Goal: Task Accomplishment & Management: Complete application form

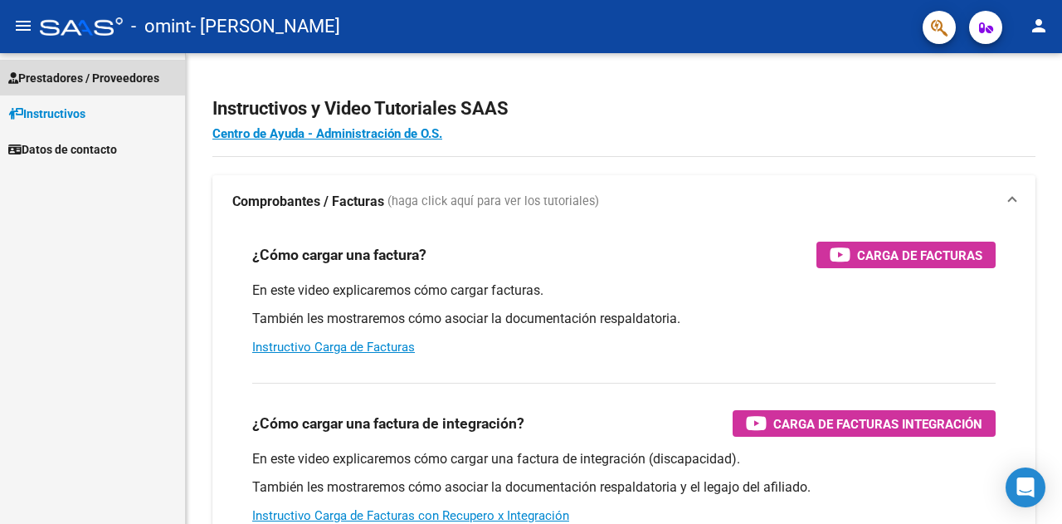
click at [61, 77] on span "Prestadores / Proveedores" at bounding box center [83, 78] width 151 height 18
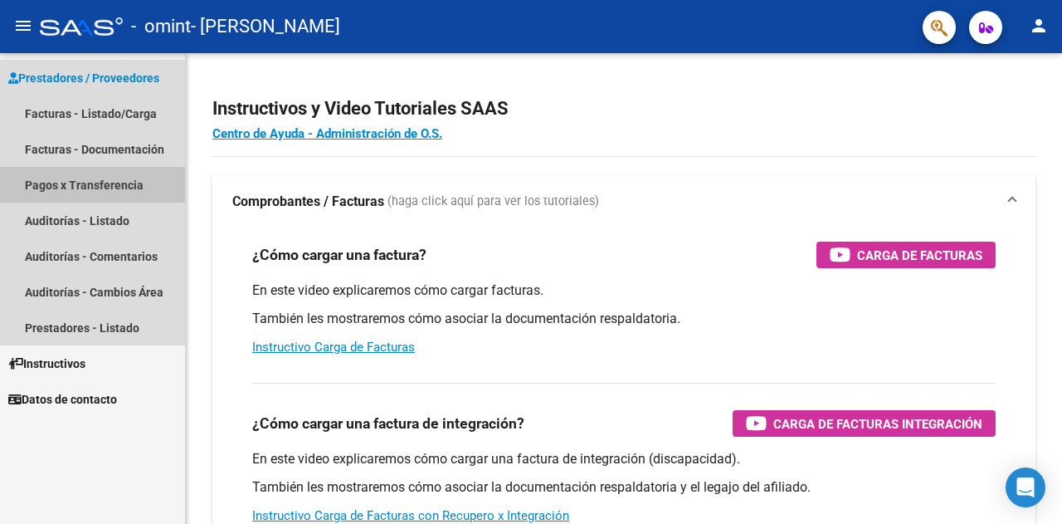
click at [55, 182] on link "Pagos x Transferencia" at bounding box center [92, 185] width 185 height 36
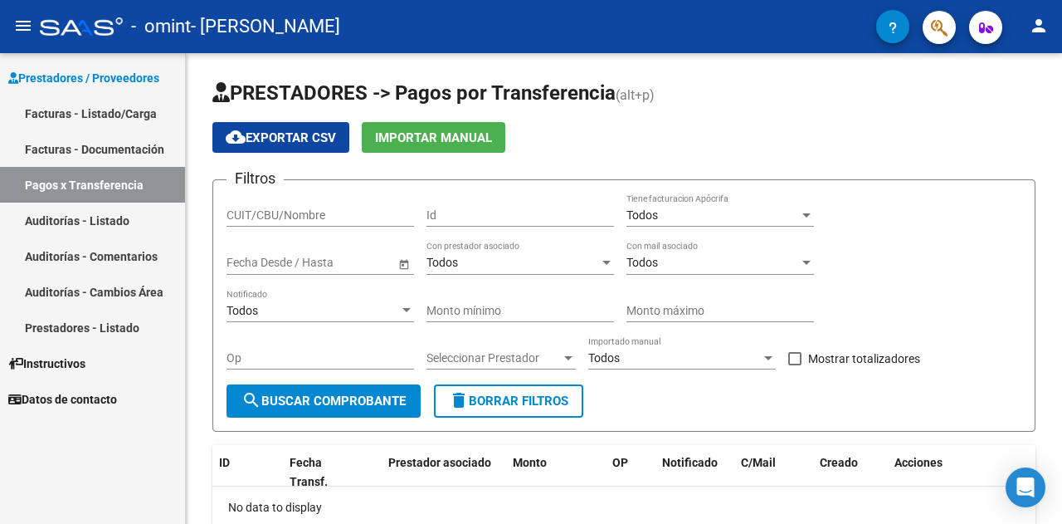
click at [91, 153] on link "Facturas - Documentación" at bounding box center [92, 149] width 185 height 36
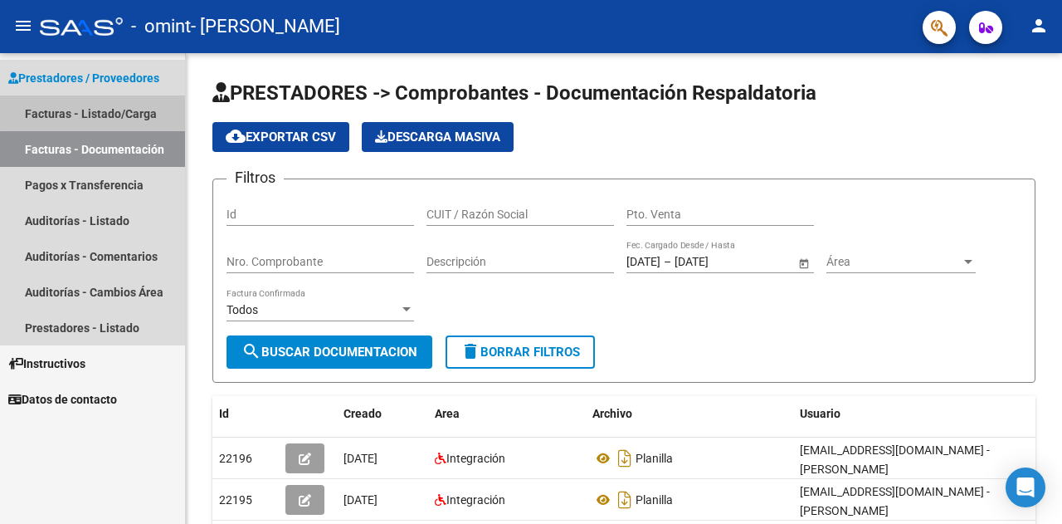
click at [111, 110] on link "Facturas - Listado/Carga" at bounding box center [92, 113] width 185 height 36
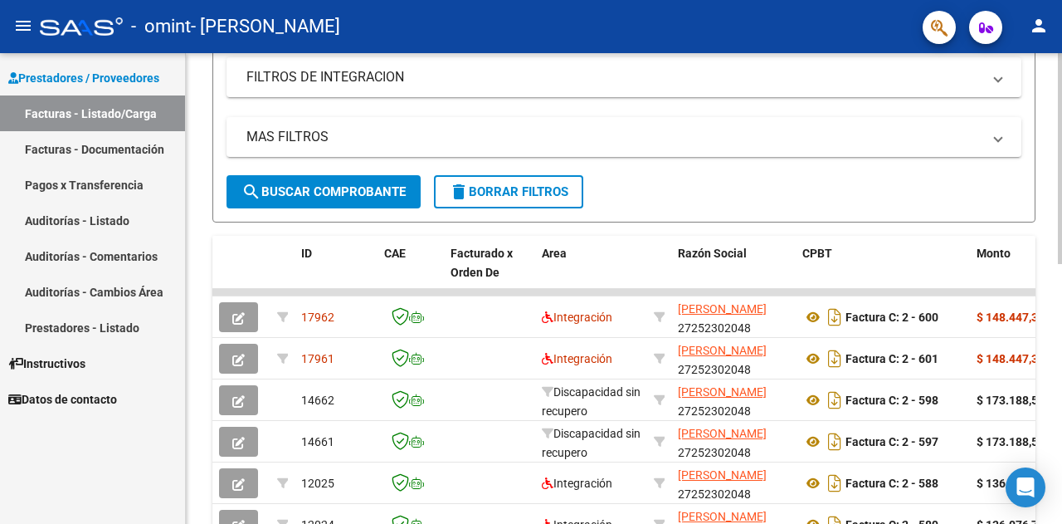
scroll to position [310, 0]
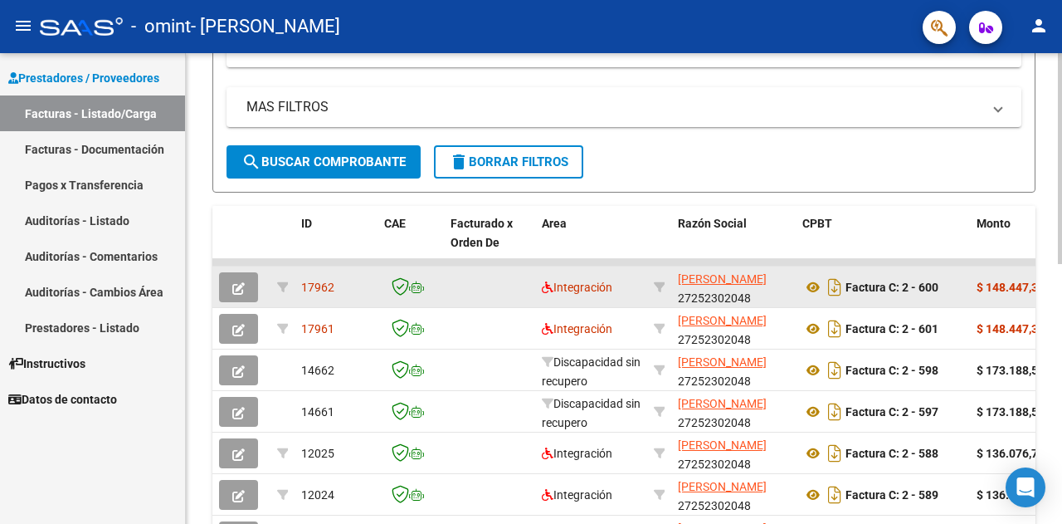
click at [235, 288] on icon "button" at bounding box center [238, 288] width 12 height 12
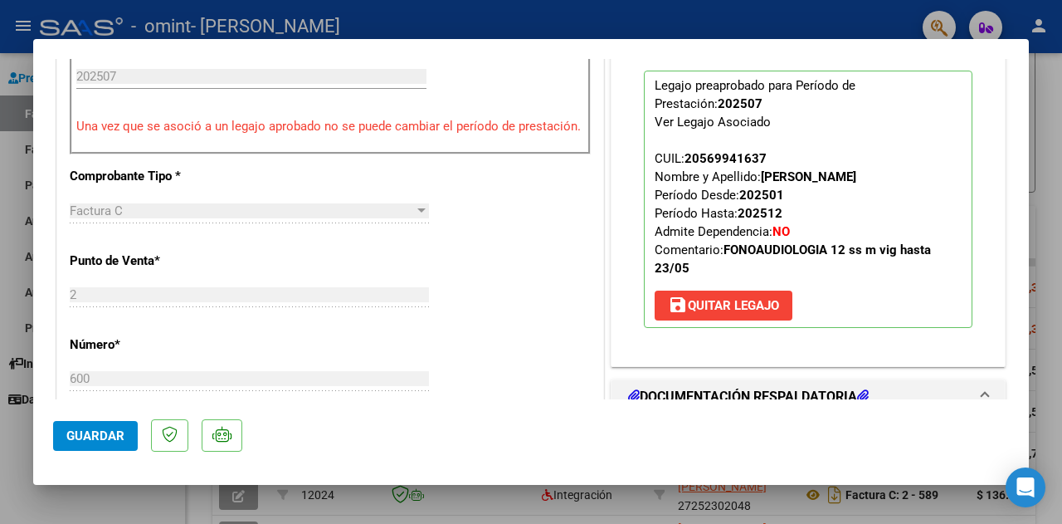
scroll to position [664, 0]
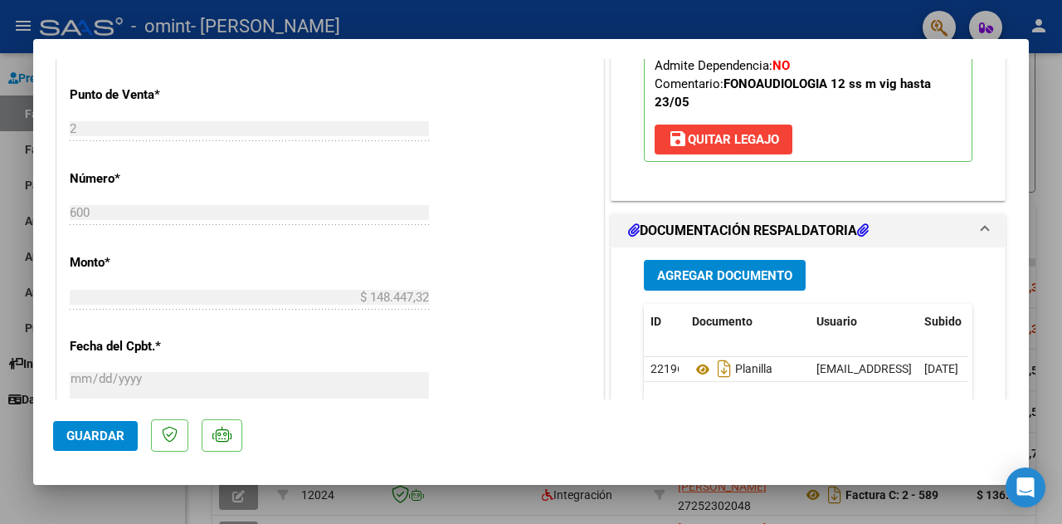
click at [704, 225] on h1 "DOCUMENTACIÓN RESPALDATORIA" at bounding box center [748, 231] width 241 height 20
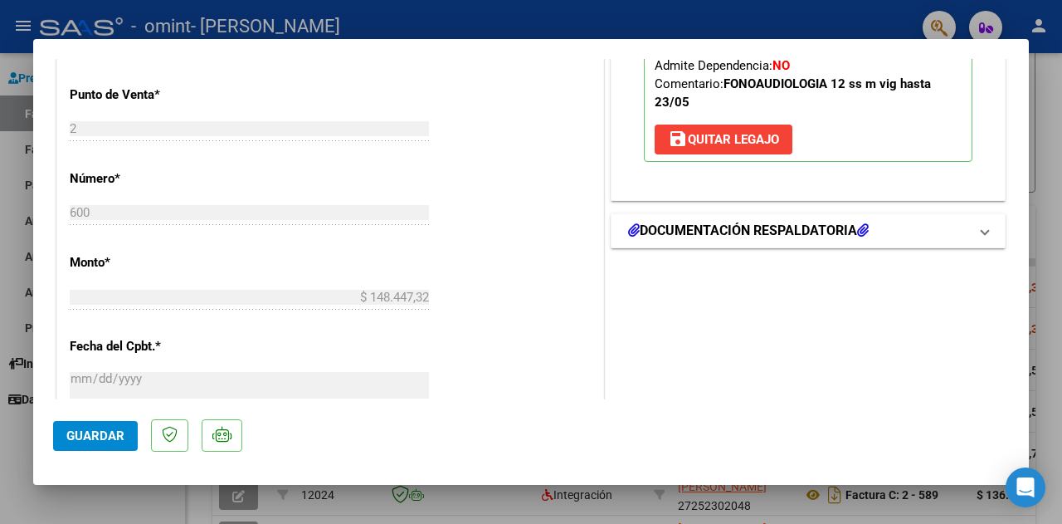
click at [704, 225] on h1 "DOCUMENTACIÓN RESPALDATORIA" at bounding box center [748, 231] width 241 height 20
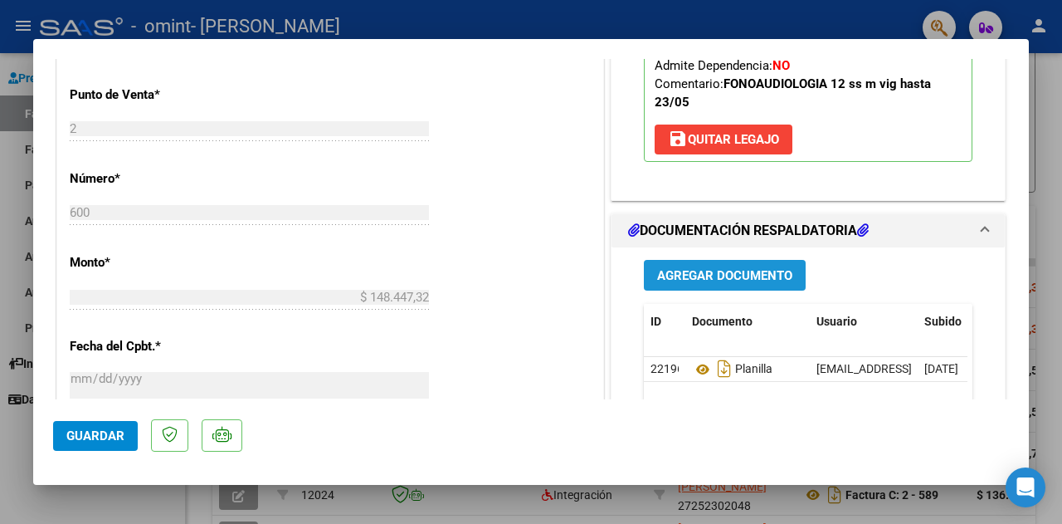
click at [720, 266] on button "Agregar Documento" at bounding box center [725, 275] width 162 height 31
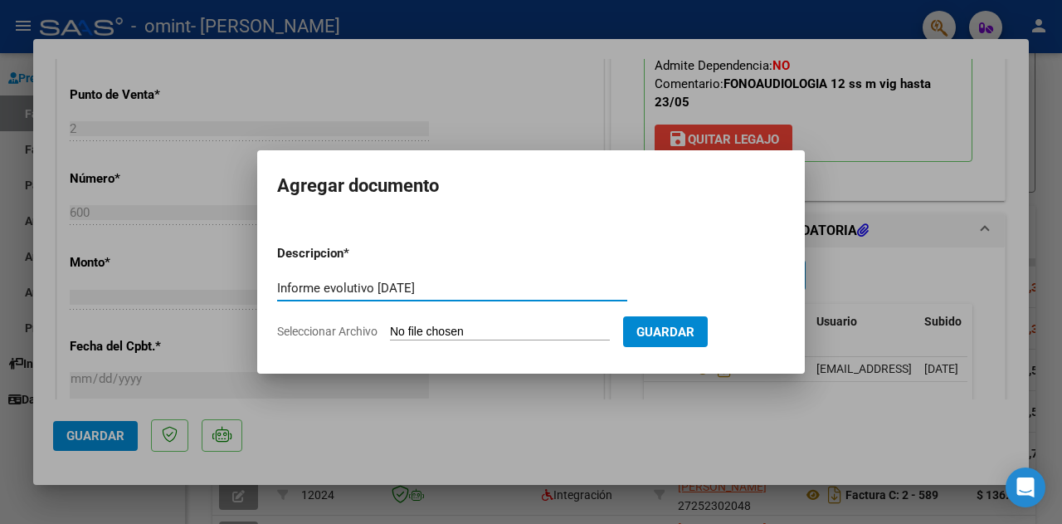
type input "Informe evolutivo [DATE]"
click at [513, 329] on input "Seleccionar Archivo" at bounding box center [500, 332] width 220 height 16
type input "C:\fakepath\[GEOGRAPHIC_DATA][PERSON_NAME] evolutivo [DATE].pdf"
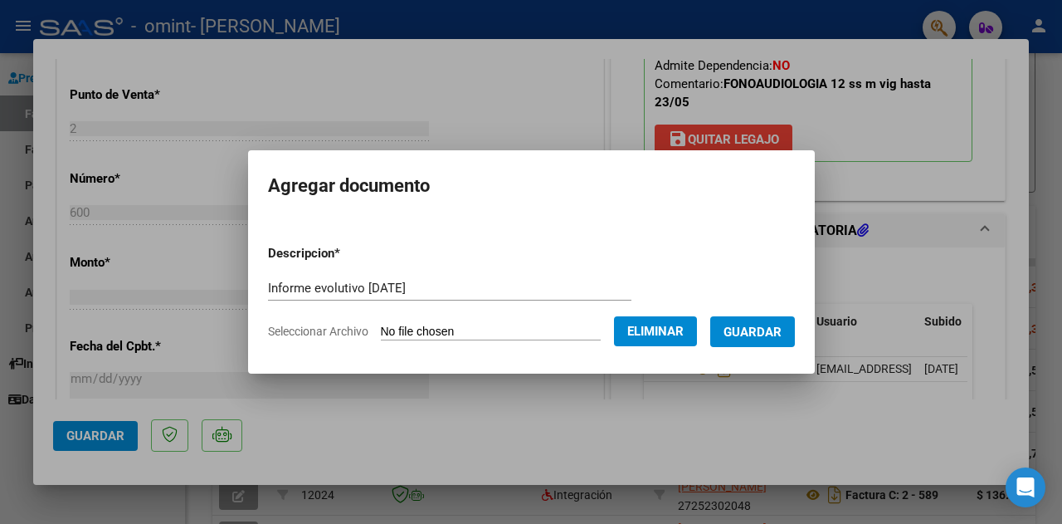
click at [782, 324] on span "Guardar" at bounding box center [753, 331] width 58 height 15
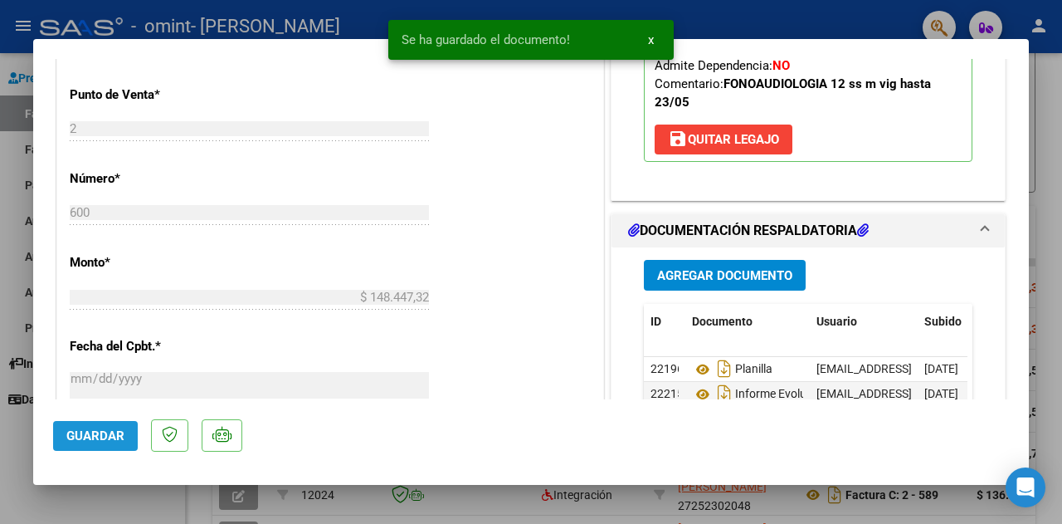
click at [97, 431] on span "Guardar" at bounding box center [95, 435] width 58 height 15
click at [731, 27] on div at bounding box center [531, 262] width 1062 height 524
type input "$ 0,00"
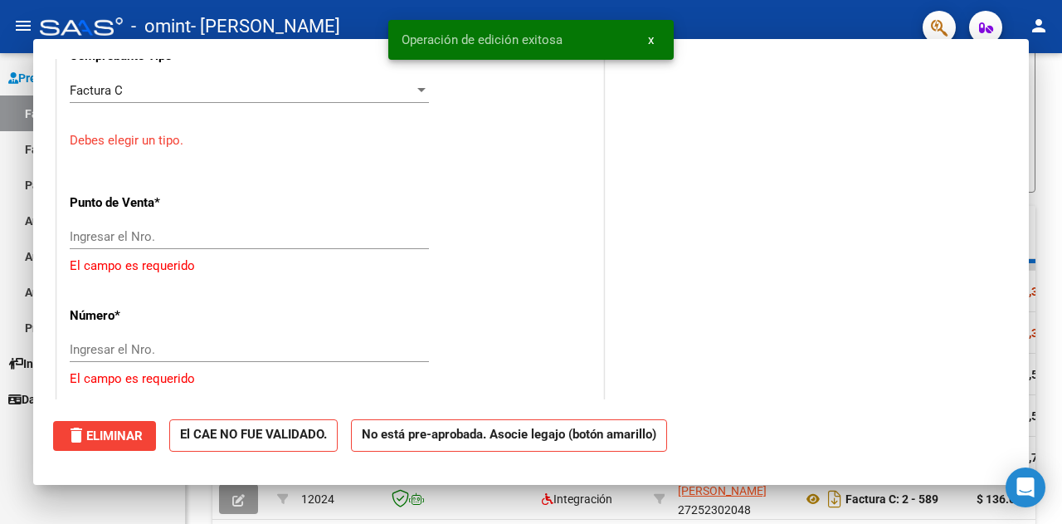
scroll to position [709, 0]
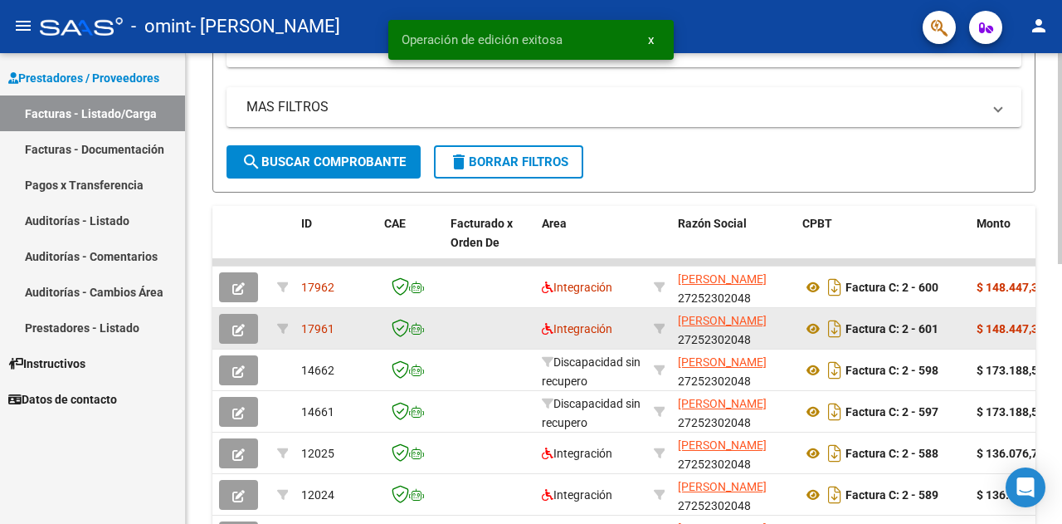
click at [246, 329] on button "button" at bounding box center [238, 329] width 39 height 30
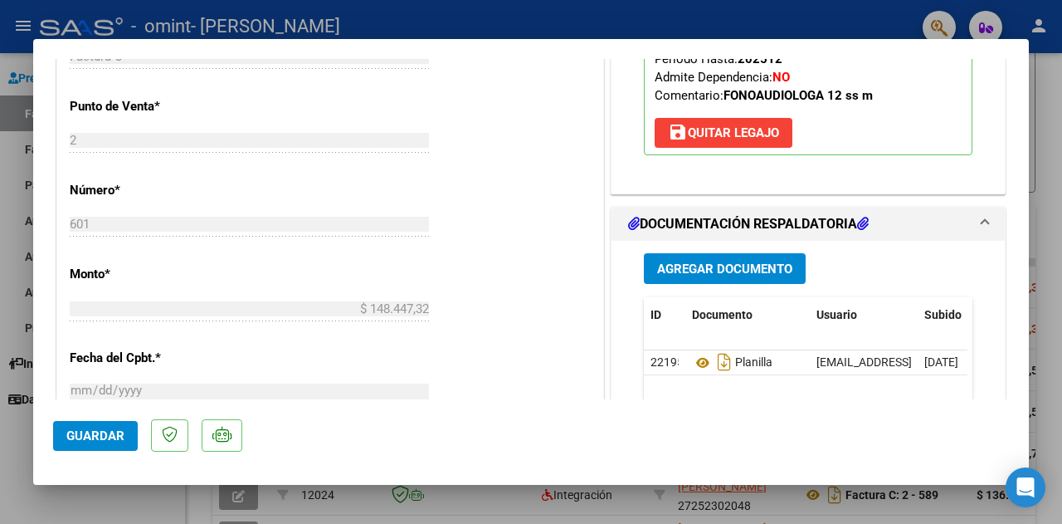
scroll to position [664, 0]
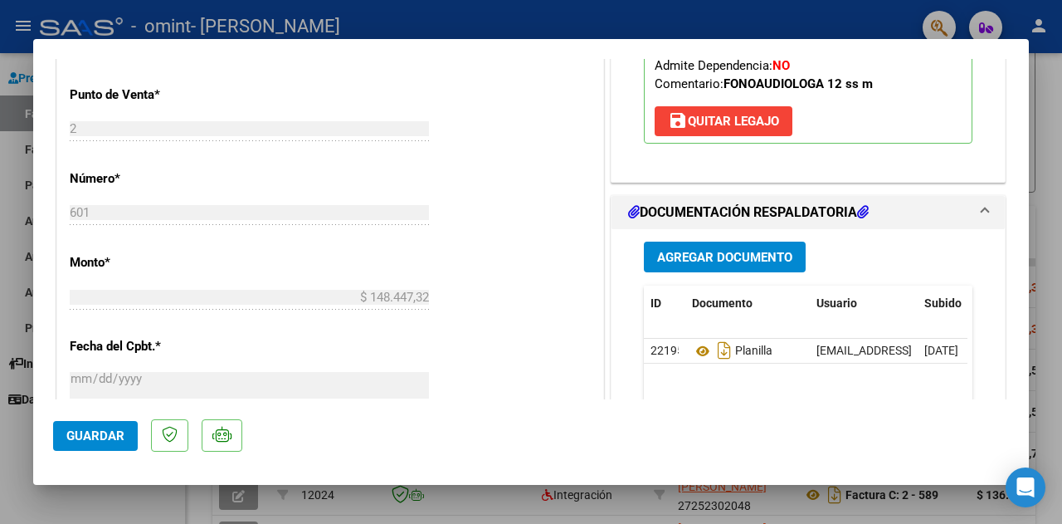
click at [715, 256] on span "Agregar Documento" at bounding box center [724, 257] width 135 height 15
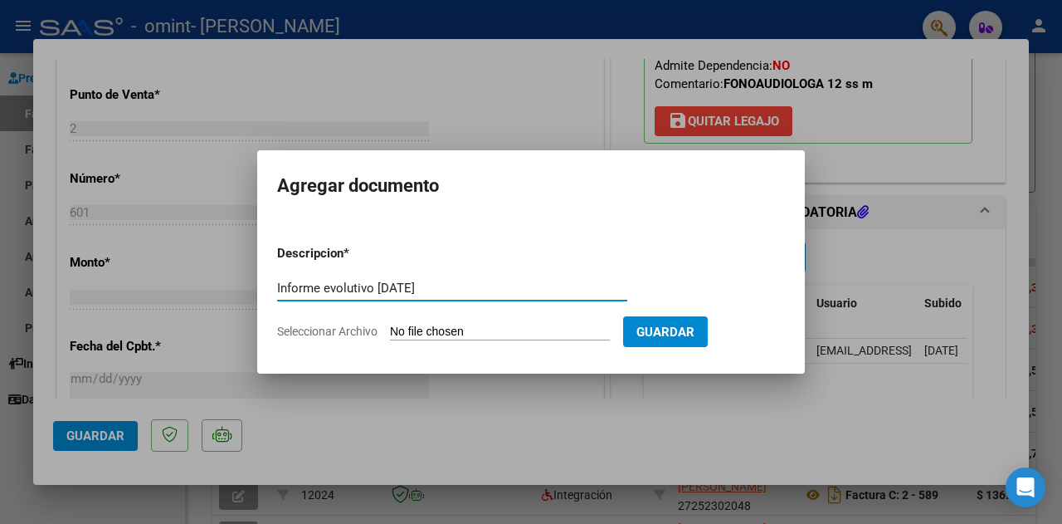
type input "Informe evolutivo [DATE]"
click at [450, 334] on input "Seleccionar Archivo" at bounding box center [500, 332] width 220 height 16
type input "C:\fakepath\[GEOGRAPHIC_DATA][PERSON_NAME] evolutivo [DATE].pdf"
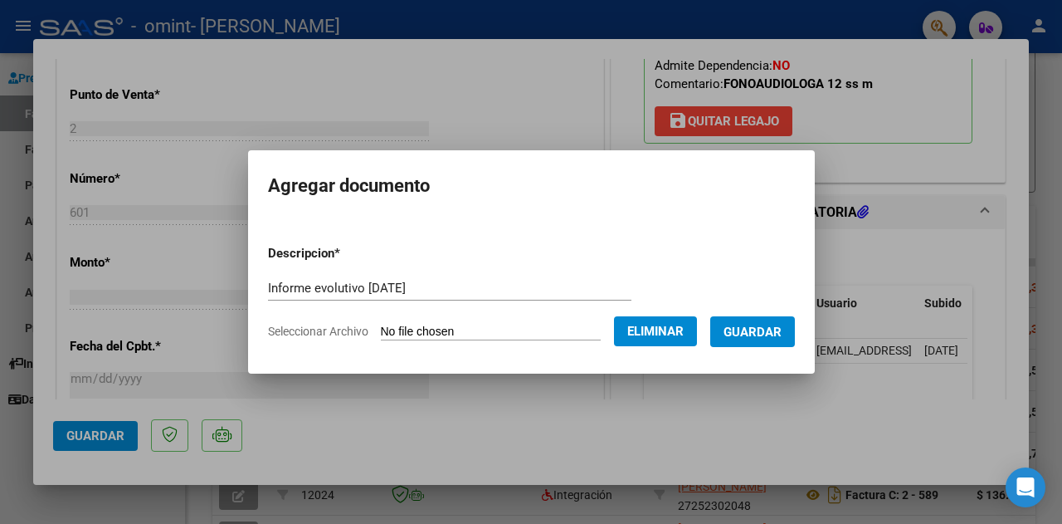
click at [767, 329] on span "Guardar" at bounding box center [753, 331] width 58 height 15
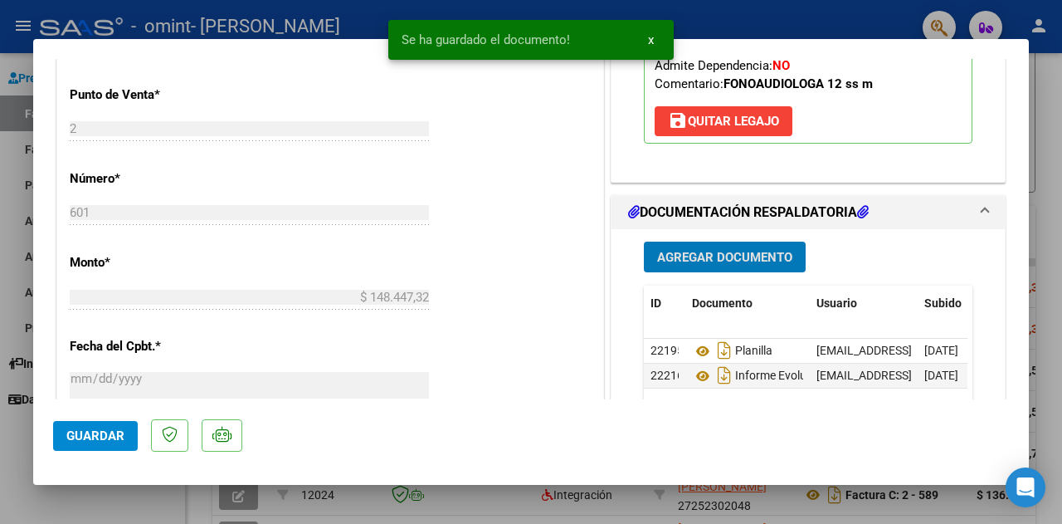
click at [96, 428] on span "Guardar" at bounding box center [95, 435] width 58 height 15
click at [703, 19] on div at bounding box center [531, 262] width 1062 height 524
type input "$ 0,00"
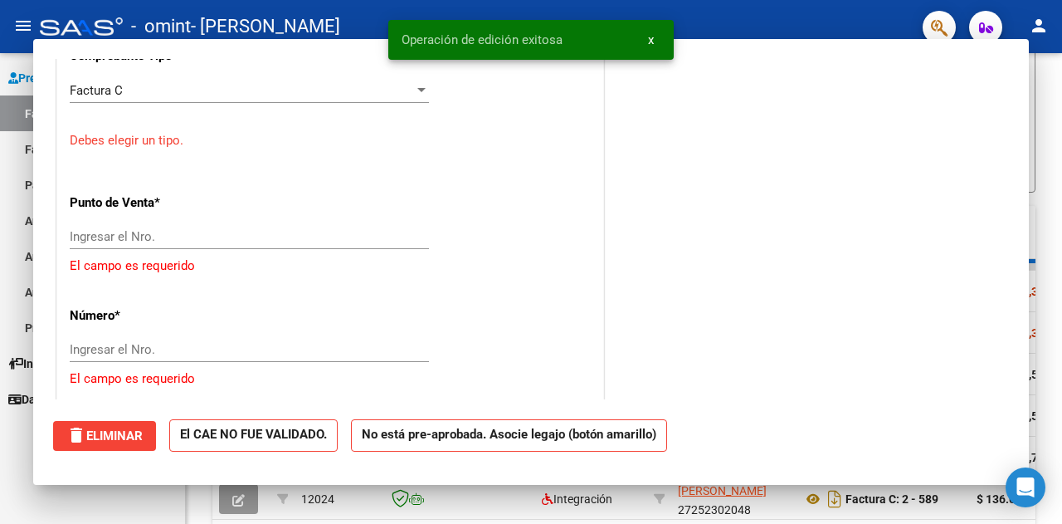
scroll to position [709, 0]
